Goal: Communication & Community: Answer question/provide support

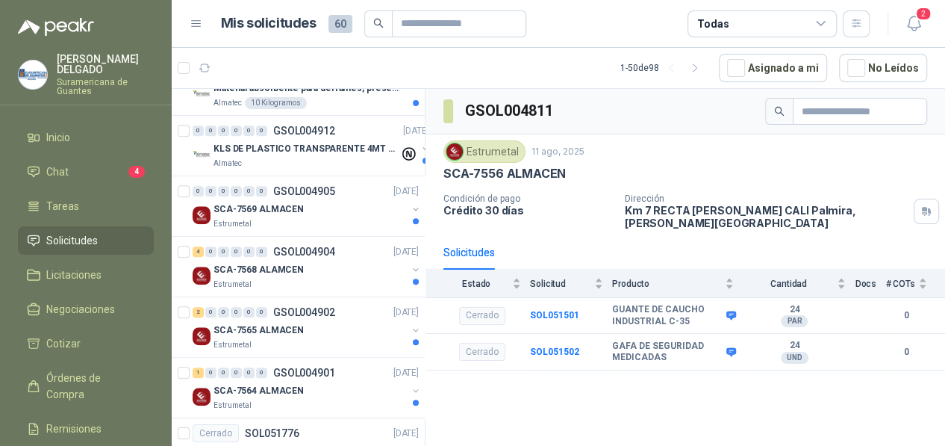
scroll to position [971, 0]
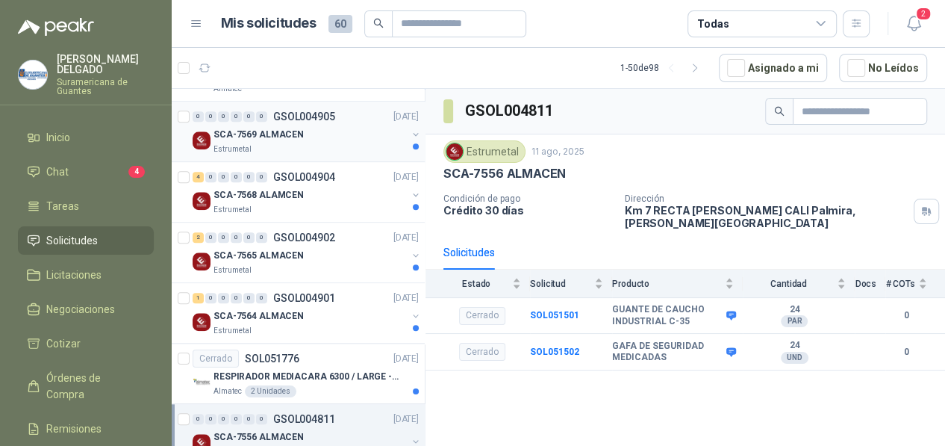
click at [289, 132] on p "SCA-7569 ALMACEN" at bounding box center [259, 135] width 90 height 14
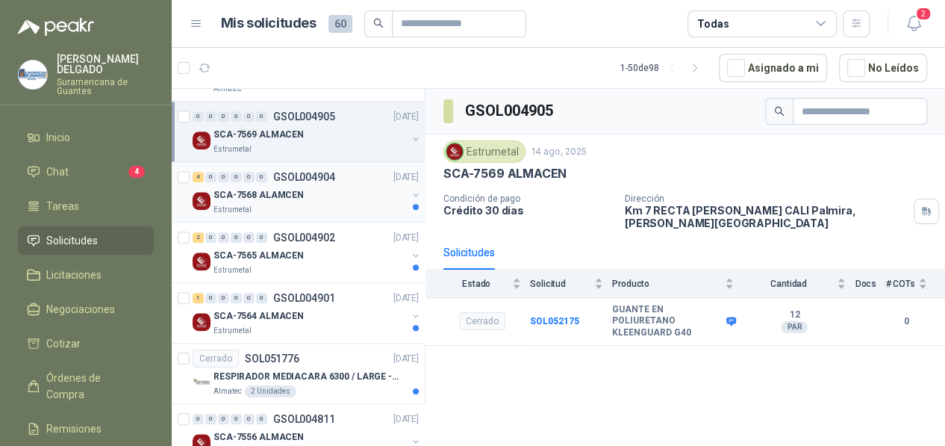
click at [290, 188] on p "SCA-7568 ALAMCEN" at bounding box center [259, 195] width 90 height 14
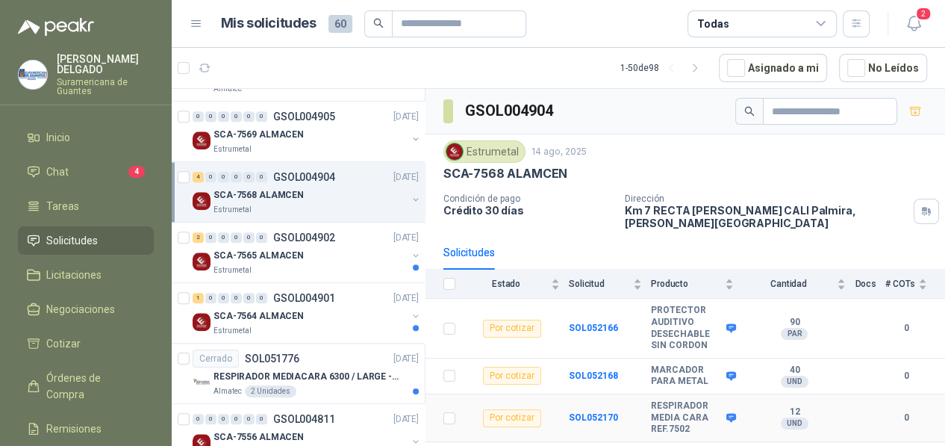
scroll to position [39, 0]
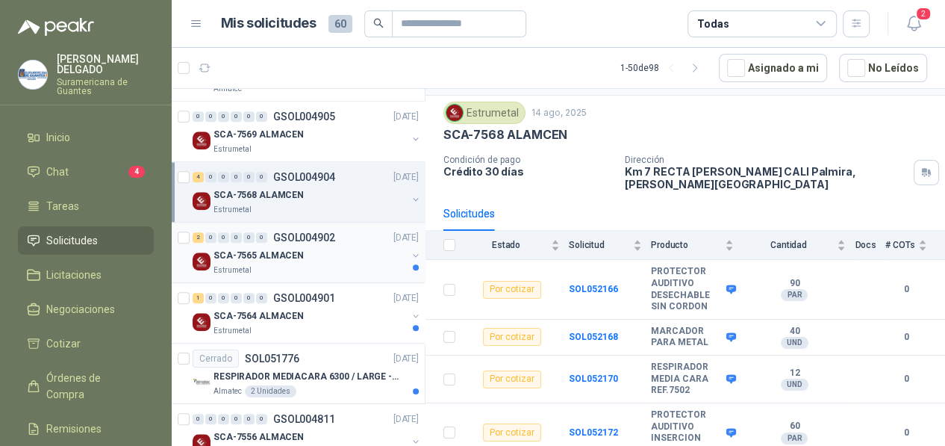
click at [261, 254] on p "SCA-7565 ALMACEN" at bounding box center [259, 256] width 90 height 14
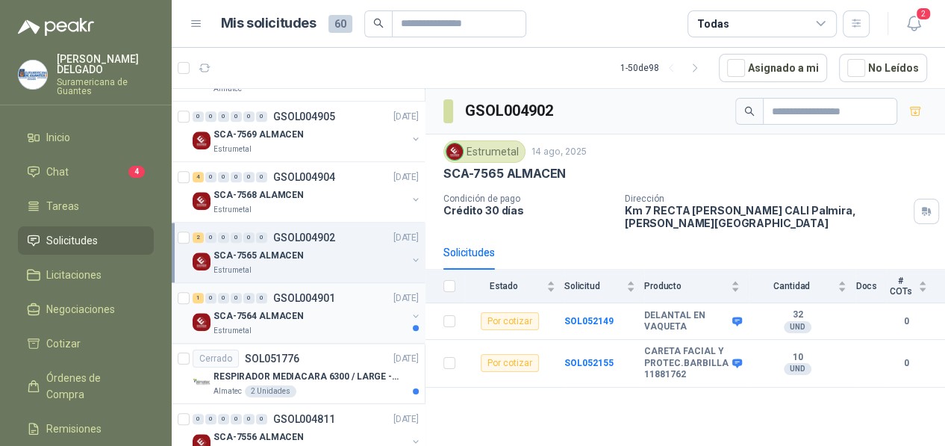
click at [253, 307] on div "SCA-7564 ALMACEN" at bounding box center [310, 316] width 193 height 18
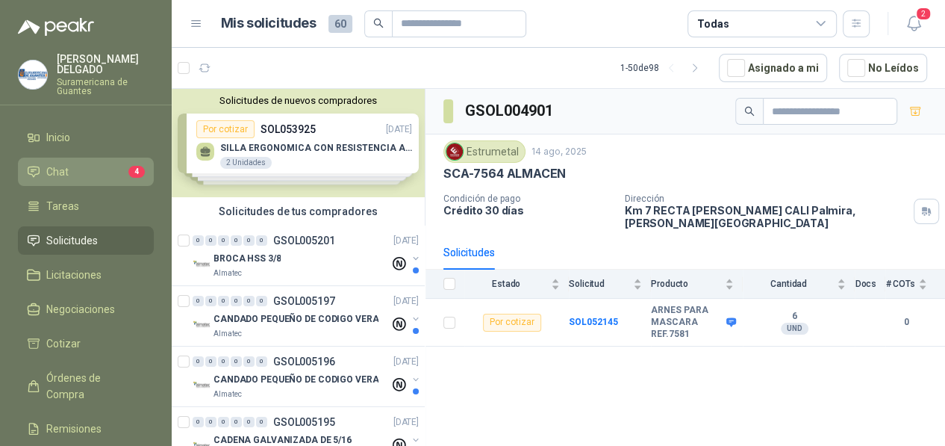
click at [68, 175] on li "Chat 4" at bounding box center [86, 172] width 118 height 16
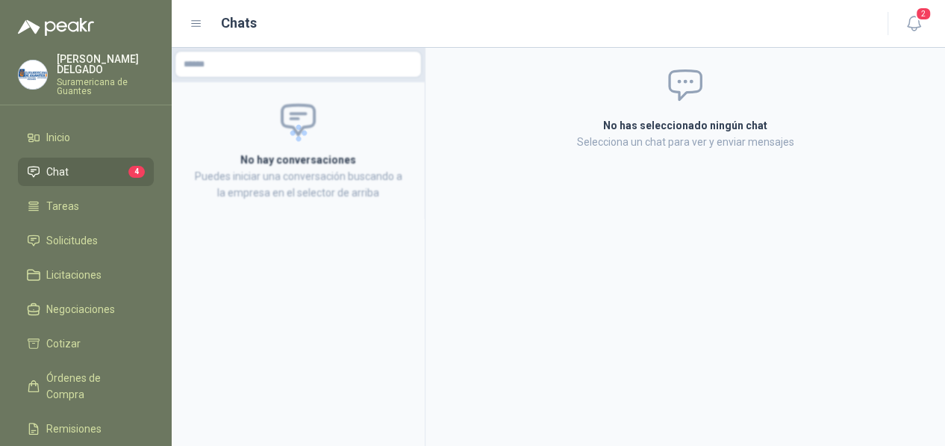
click at [80, 175] on li "Chat 4" at bounding box center [86, 172] width 118 height 16
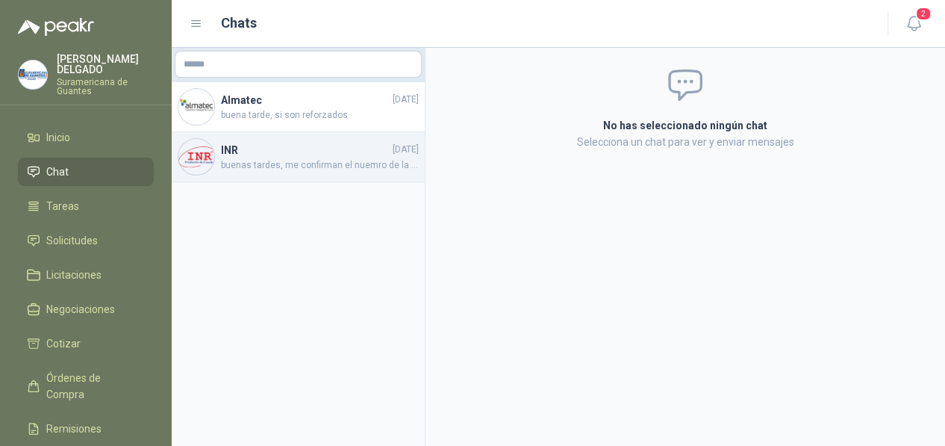
click at [272, 158] on span "buenas tardes, me confirman el nuemro de la guia y la transportadora con la que…" at bounding box center [320, 165] width 198 height 14
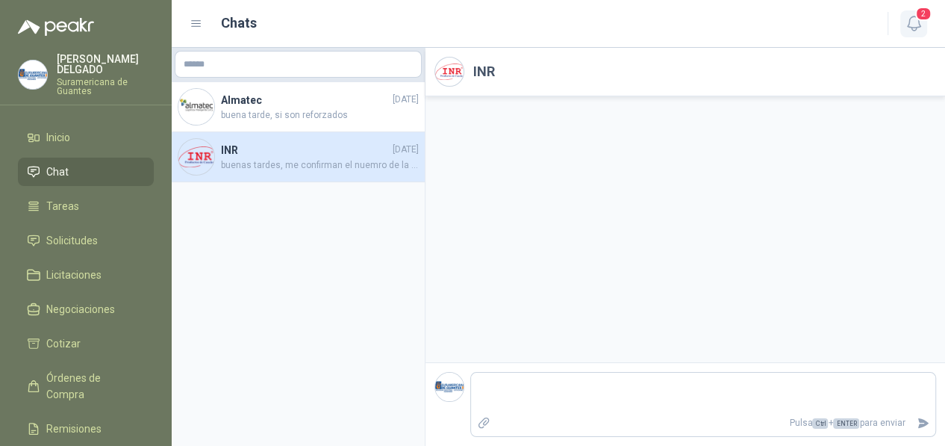
click at [908, 19] on icon "button" at bounding box center [914, 23] width 19 height 19
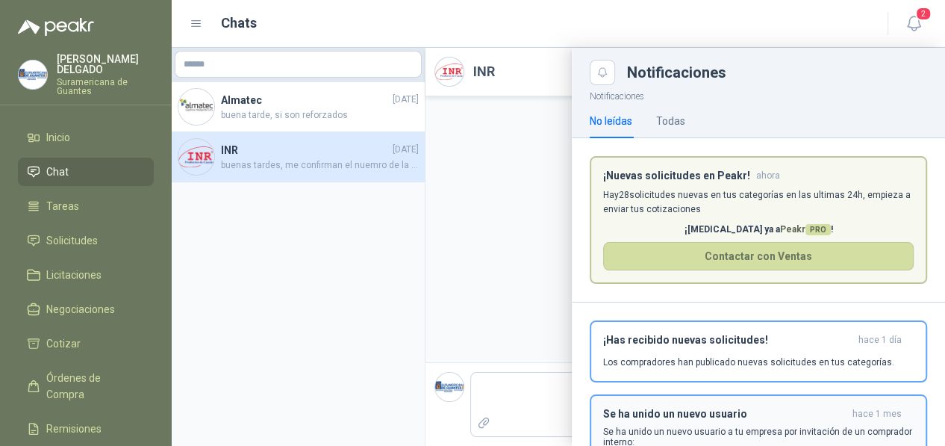
scroll to position [85, 0]
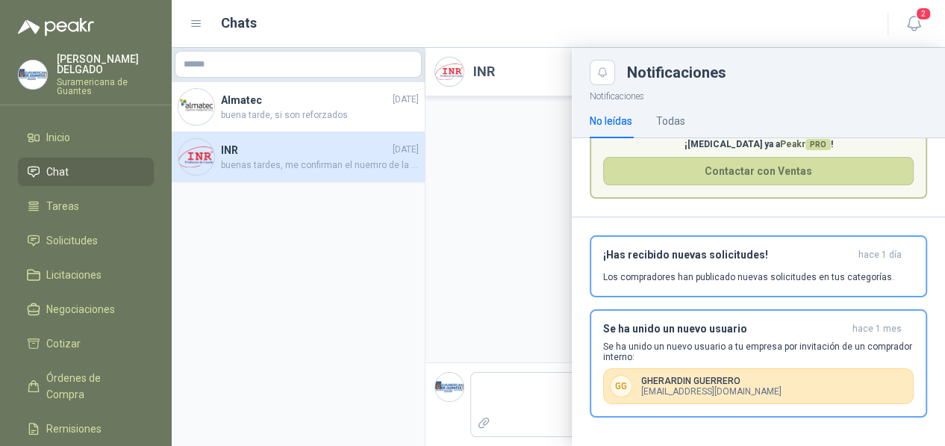
click at [274, 223] on div at bounding box center [559, 247] width 774 height 398
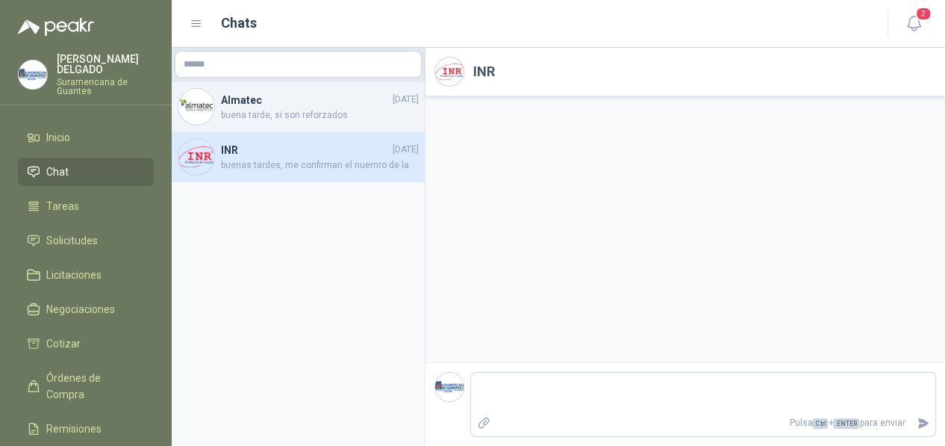
click at [237, 105] on h4 "Almatec" at bounding box center [305, 100] width 169 height 16
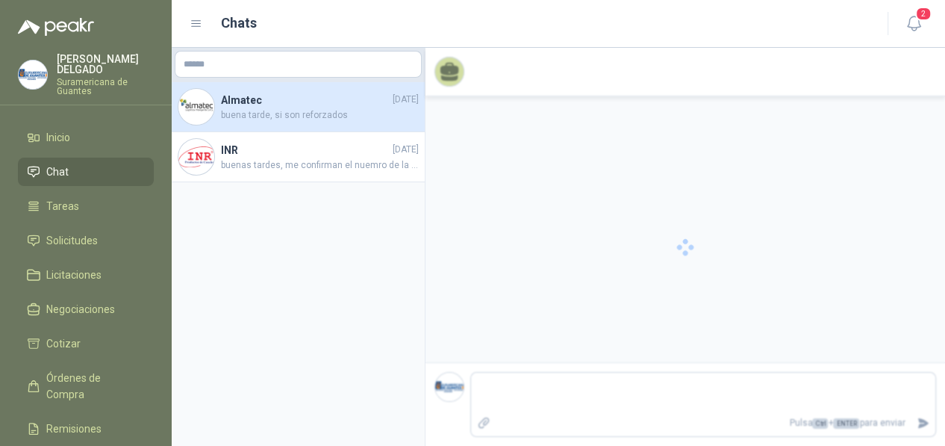
click at [239, 105] on h4 "Almatec" at bounding box center [305, 100] width 169 height 16
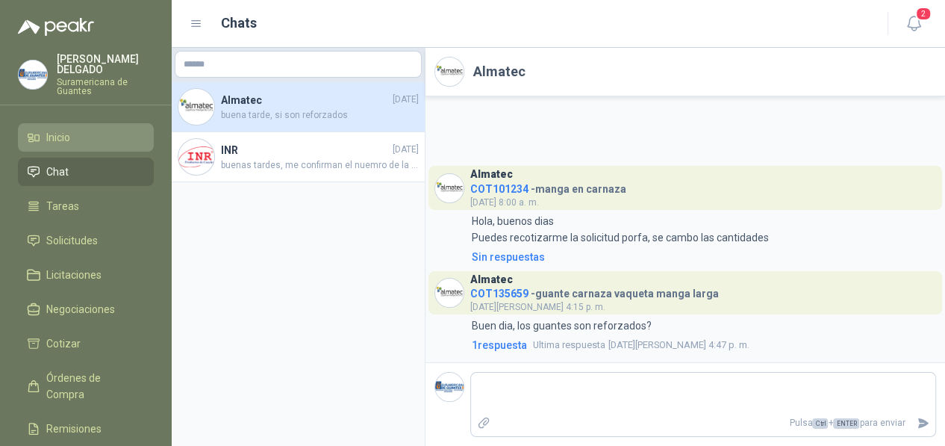
click at [57, 143] on span "Inicio" at bounding box center [58, 137] width 24 height 16
click at [53, 140] on span "Inicio" at bounding box center [58, 137] width 24 height 16
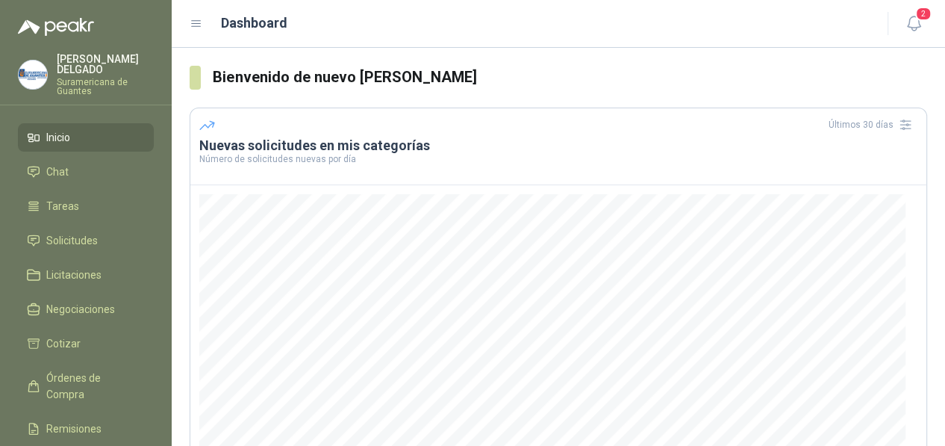
click at [66, 140] on span "Inicio" at bounding box center [58, 137] width 24 height 16
click at [921, 28] on icon "button" at bounding box center [914, 23] width 19 height 19
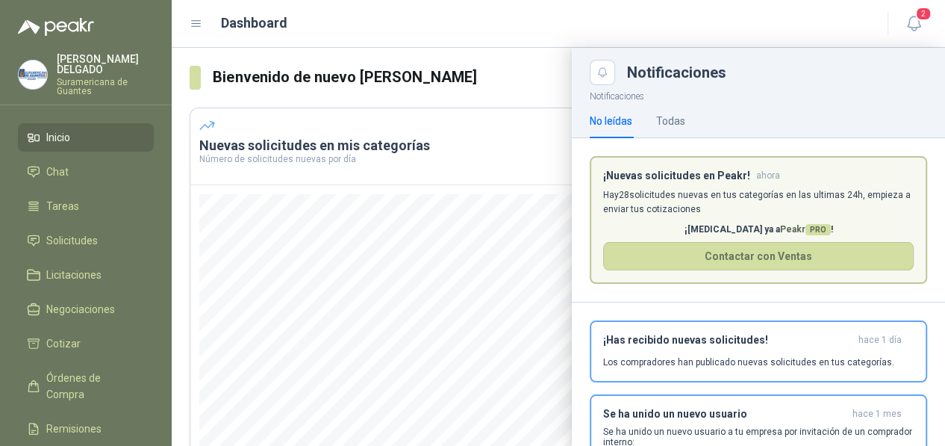
scroll to position [85, 0]
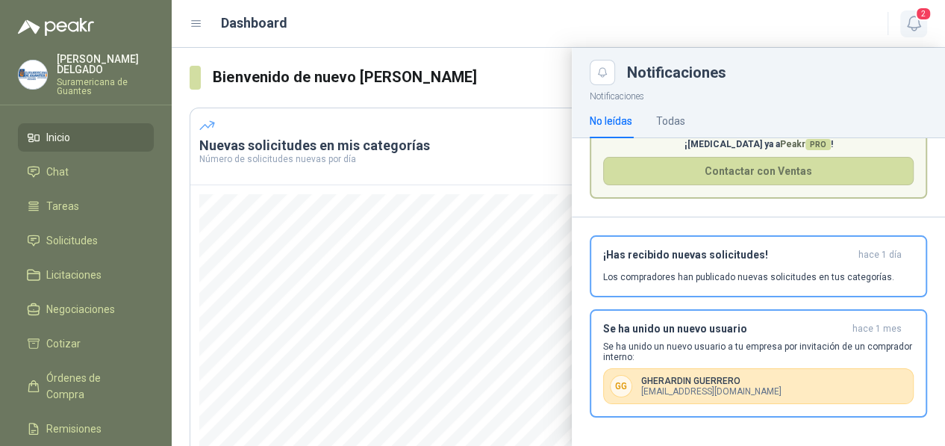
click at [915, 10] on button "2" at bounding box center [914, 23] width 27 height 27
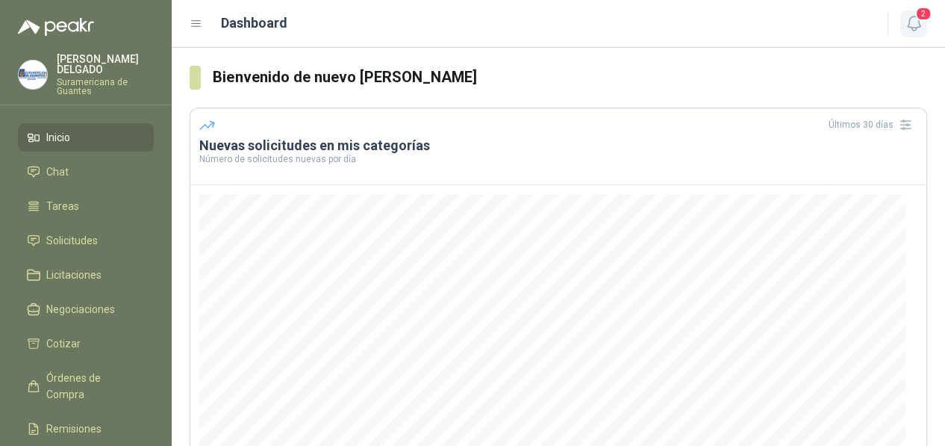
click at [923, 25] on icon "button" at bounding box center [914, 23] width 19 height 19
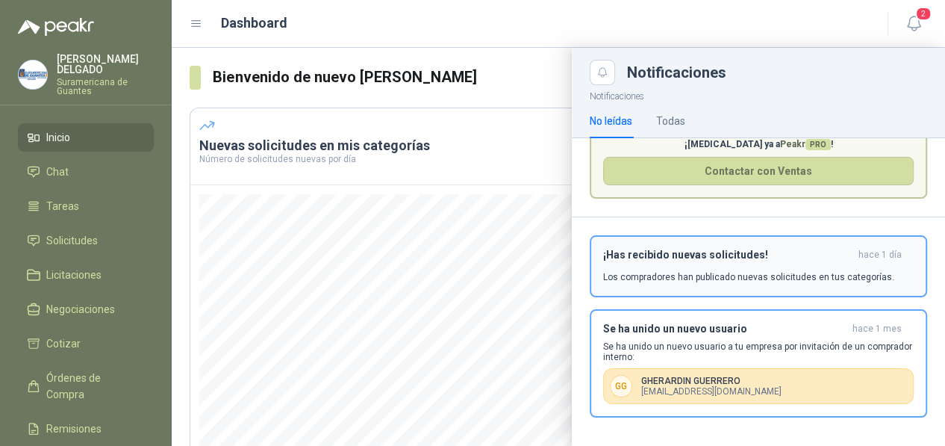
click at [707, 265] on div "¡Has recibido nuevas solicitudes! hace 1 día Los compradores han publicado nuev…" at bounding box center [758, 266] width 311 height 35
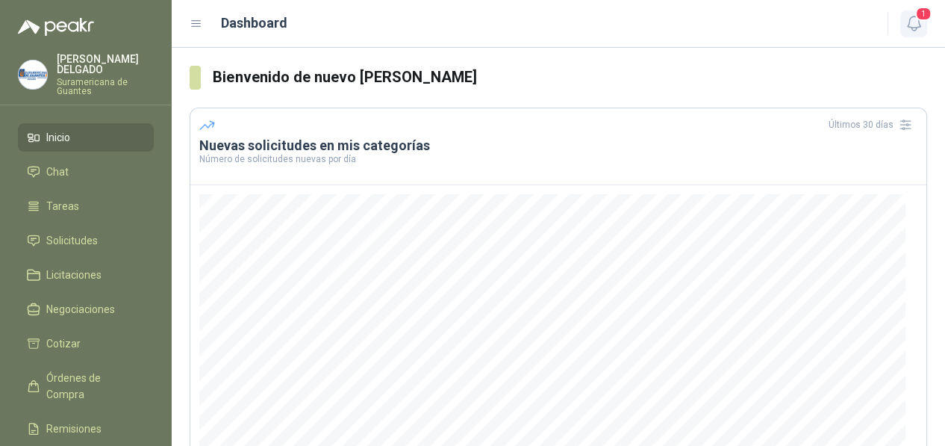
click at [913, 25] on icon "button" at bounding box center [914, 23] width 19 height 19
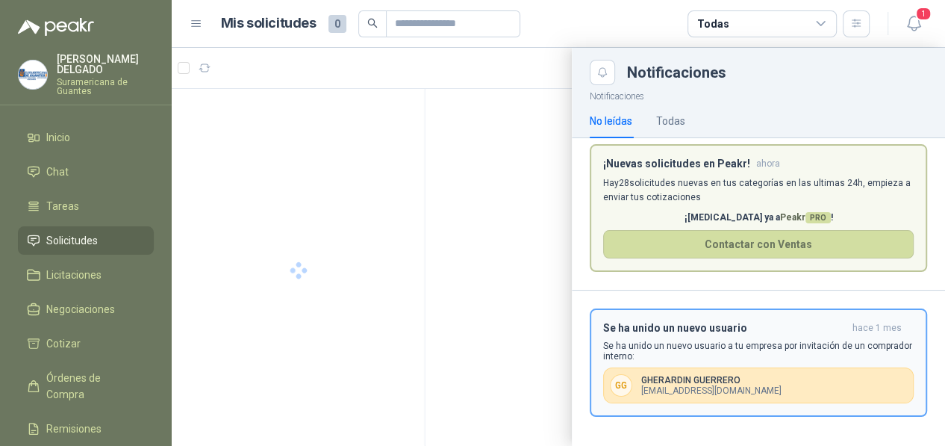
click at [670, 370] on div "G G [PERSON_NAME] [EMAIL_ADDRESS][DOMAIN_NAME]" at bounding box center [758, 385] width 311 height 36
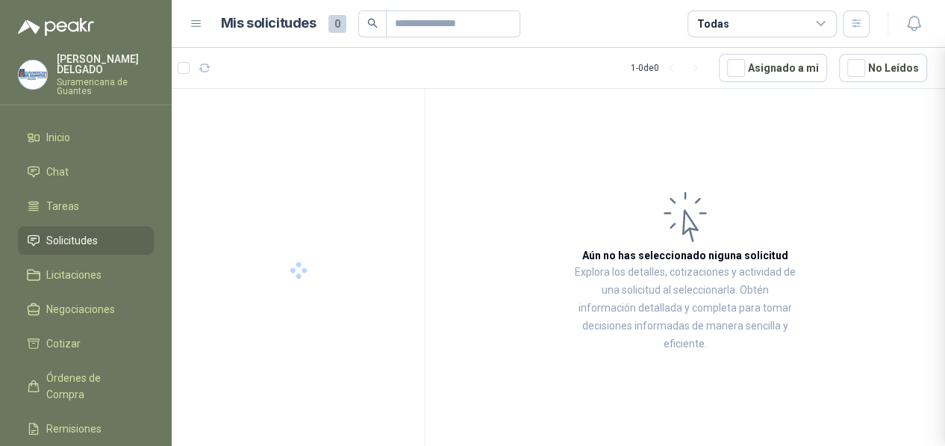
click at [670, 370] on div "Notificaciones Notificaciones No leídas Todas ¡Nuevas solicitudes en Peakr! aho…" at bounding box center [559, 247] width 774 height 398
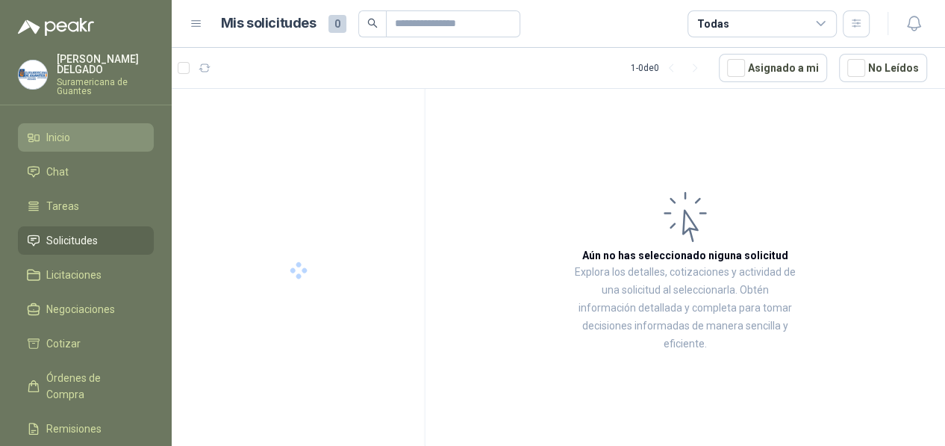
click at [70, 131] on span "Inicio" at bounding box center [58, 137] width 24 height 16
click at [78, 138] on li "Inicio" at bounding box center [86, 137] width 118 height 16
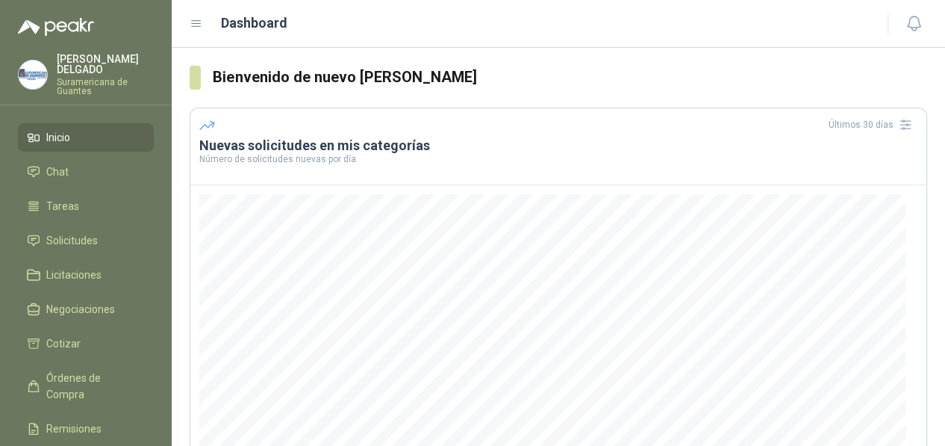
click at [50, 140] on span "Inicio" at bounding box center [58, 137] width 24 height 16
